Goal: Check status: Check status

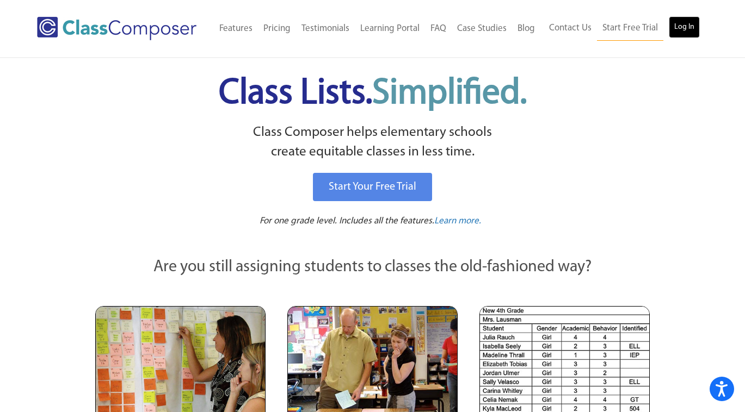
click at [686, 32] on link "Log In" at bounding box center [684, 27] width 31 height 22
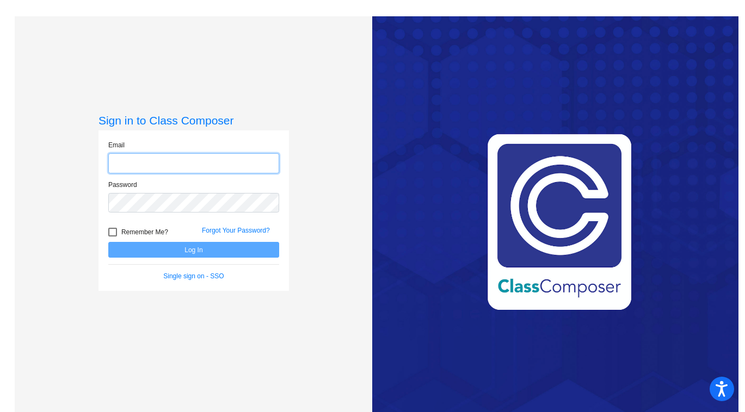
type input "carmen.oldenkott@hesperiausd.org"
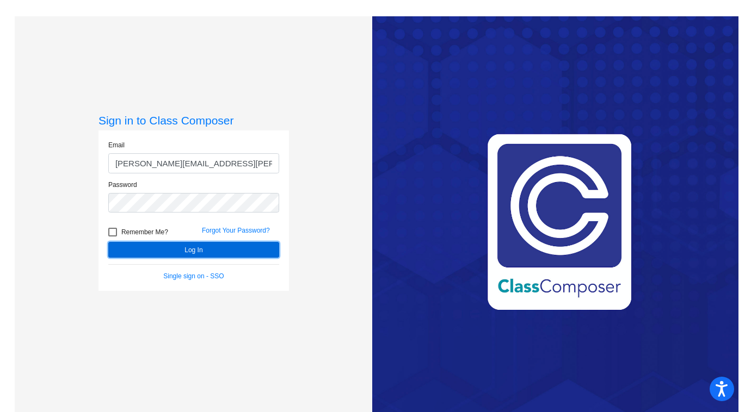
click at [189, 252] on button "Log In" at bounding box center [193, 250] width 171 height 16
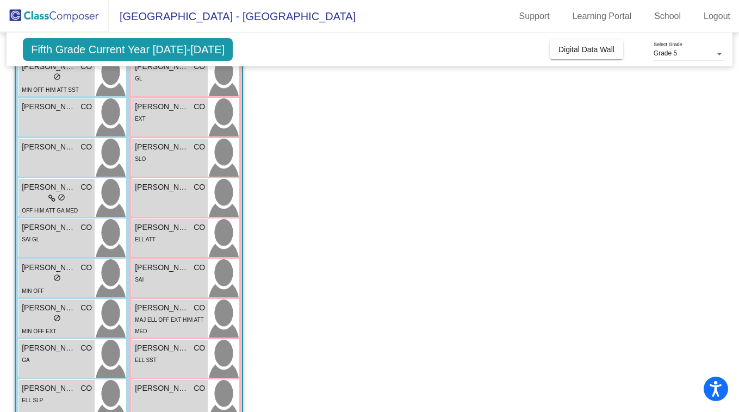
scroll to position [245, 0]
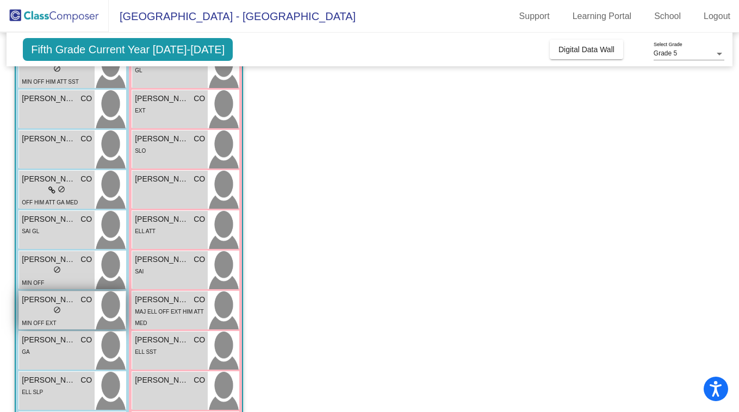
click at [36, 314] on div "lock do_not_disturb_alt" at bounding box center [57, 311] width 70 height 11
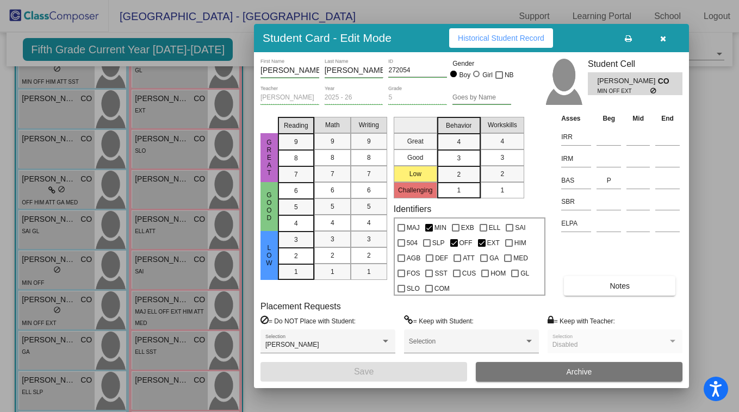
click at [527, 36] on span "Historical Student Record" at bounding box center [501, 38] width 87 height 9
click at [663, 38] on icon "button" at bounding box center [663, 39] width 6 height 8
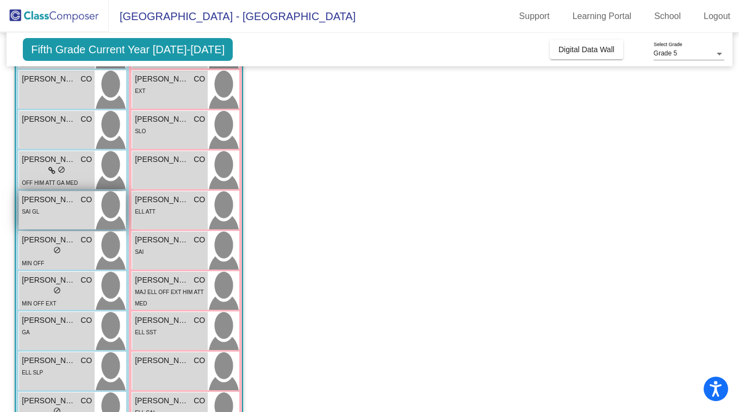
scroll to position [269, 0]
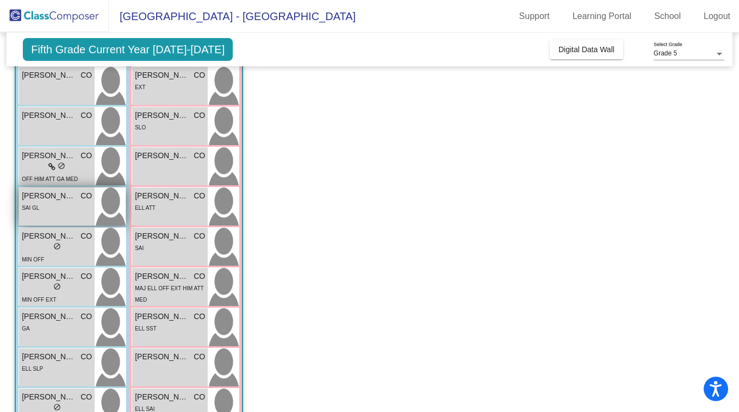
click at [41, 245] on div "lock do_not_disturb_alt" at bounding box center [57, 247] width 70 height 11
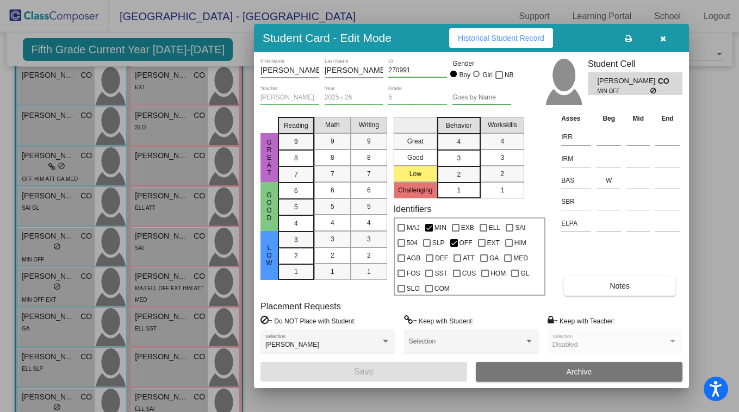
click at [486, 42] on button "Historical Student Record" at bounding box center [501, 38] width 104 height 20
click at [659, 40] on button "button" at bounding box center [663, 38] width 35 height 20
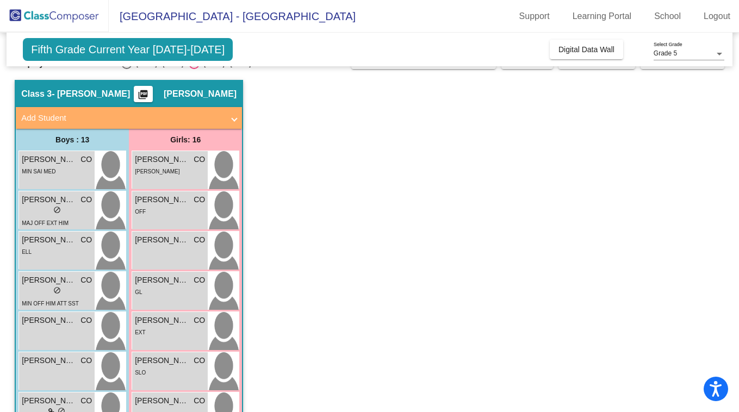
scroll to position [24, 0]
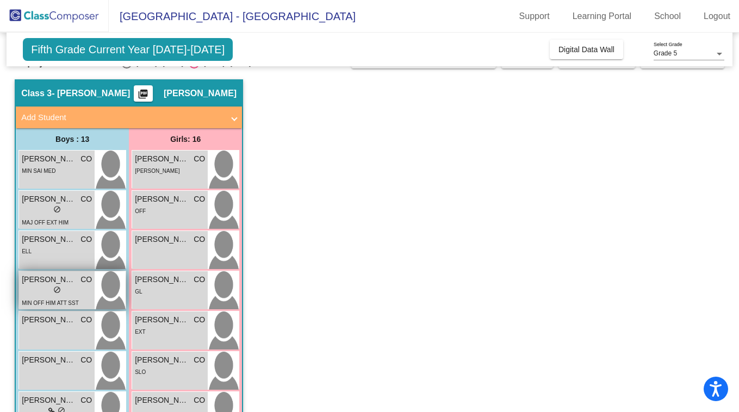
click at [42, 291] on div "lock do_not_disturb_alt" at bounding box center [57, 291] width 70 height 11
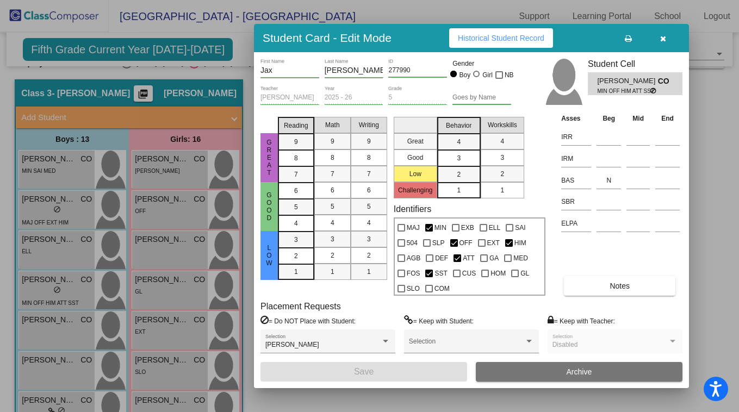
click at [486, 35] on span "Historical Student Record" at bounding box center [501, 38] width 87 height 9
click at [665, 35] on icon "button" at bounding box center [663, 39] width 6 height 8
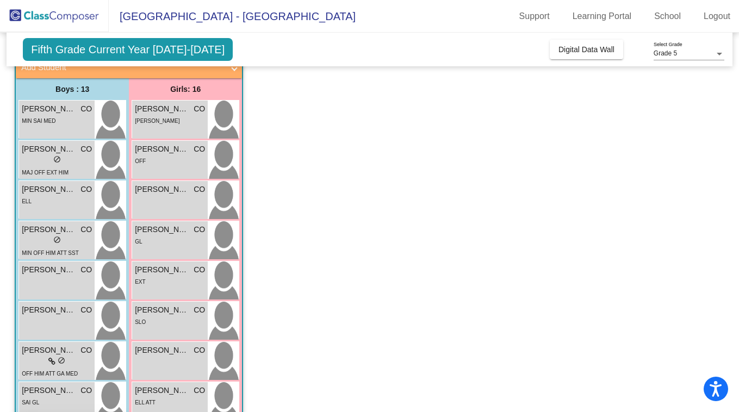
scroll to position [80, 0]
